Goal: Check status: Check status

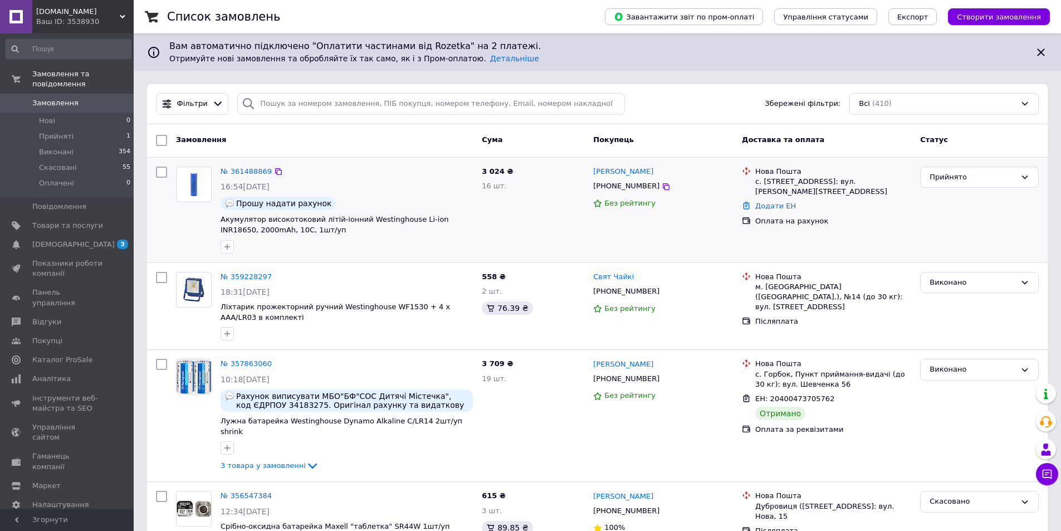
click at [197, 186] on img at bounding box center [194, 184] width 35 height 35
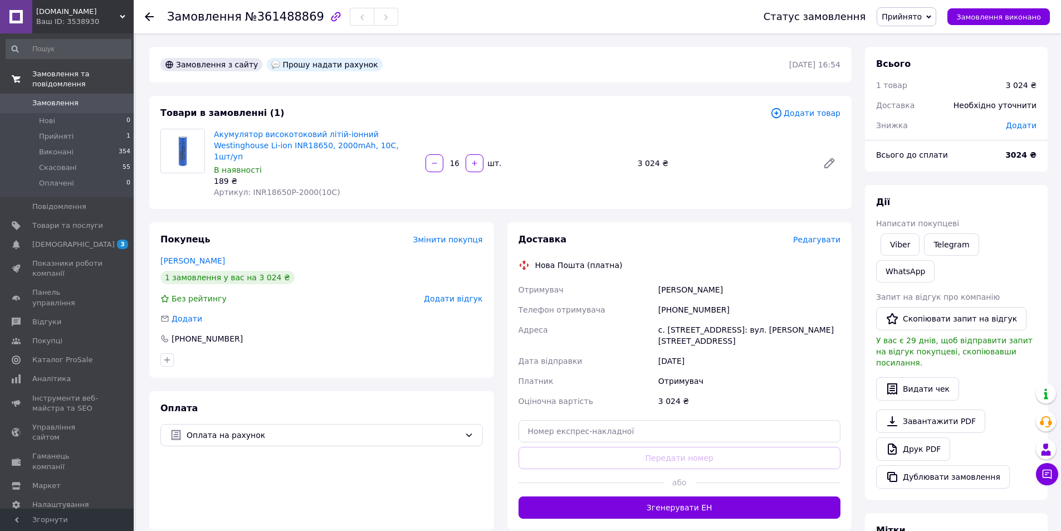
click at [68, 75] on span "Замовлення та повідомлення" at bounding box center [82, 79] width 101 height 20
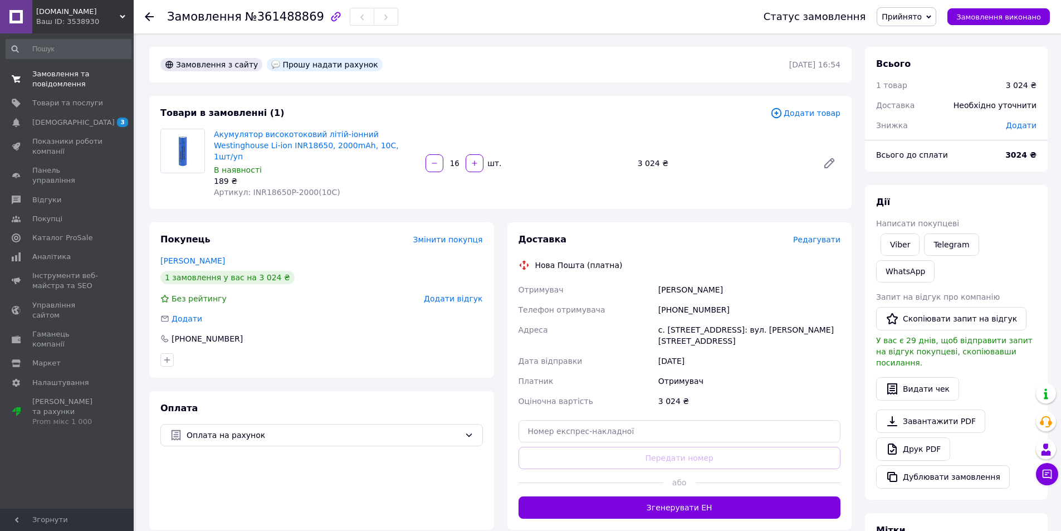
click at [61, 79] on span "Замовлення та повідомлення" at bounding box center [67, 79] width 71 height 20
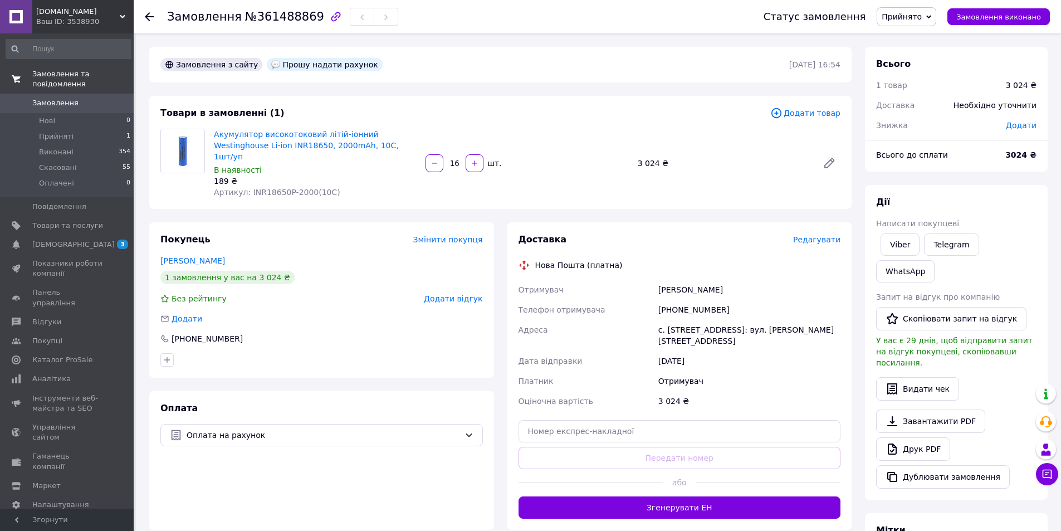
click at [105, 76] on span "Замовлення та повідомлення" at bounding box center [82, 79] width 101 height 20
